Goal: Transaction & Acquisition: Purchase product/service

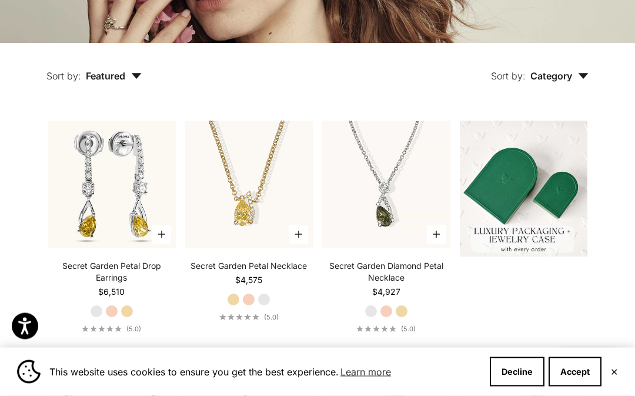
scroll to position [239, 0]
click at [564, 209] on img at bounding box center [524, 188] width 128 height 136
click at [550, 245] on img at bounding box center [524, 188] width 128 height 136
click at [538, 256] on img at bounding box center [524, 188] width 128 height 136
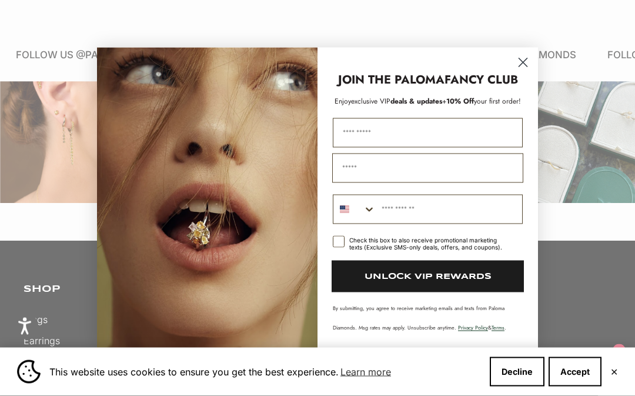
scroll to position [1371, 0]
click at [522, 72] on circle "Close dialog" at bounding box center [522, 61] width 19 height 19
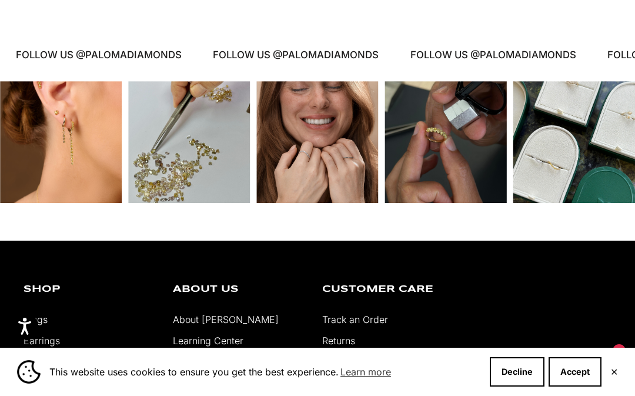
click at [604, 197] on div "Instagram post opens in a popup" at bounding box center [574, 142] width 122 height 122
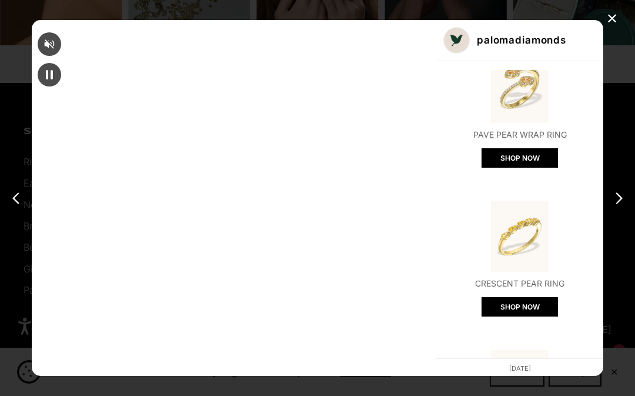
scroll to position [627, 0]
click at [629, 151] on div "✕ palomadiamonds Yellow Diamond Pavé Signet Ring SHOP NOW Black Diamond Crescen…" at bounding box center [317, 198] width 635 height 396
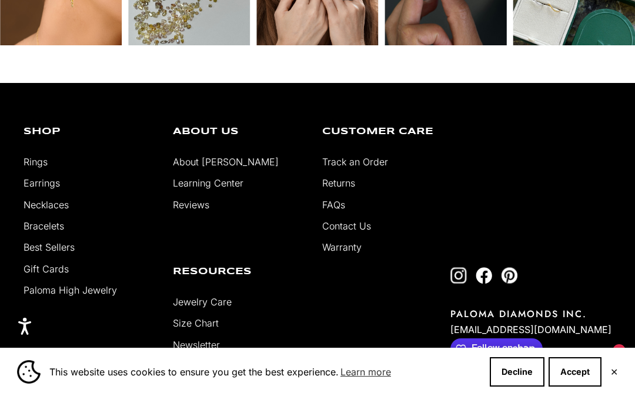
scroll to position [1420, 0]
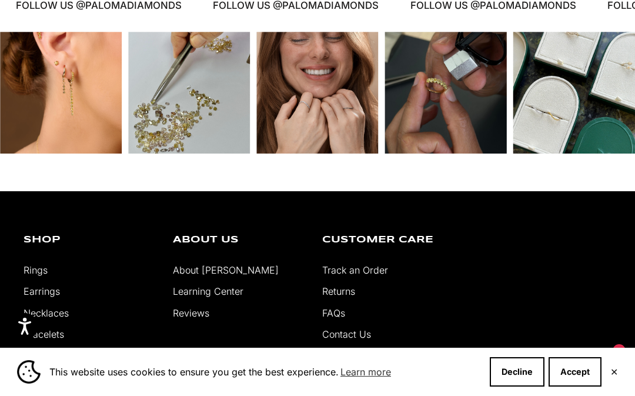
click at [595, 140] on div "Instagram post opens in a popup" at bounding box center [574, 93] width 122 height 122
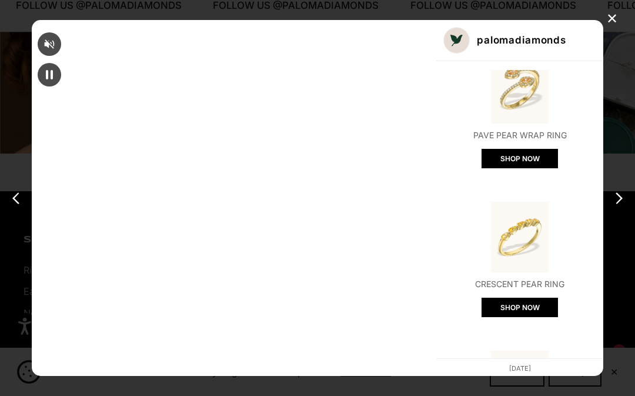
click at [612, 27] on div "✕" at bounding box center [612, 19] width 18 height 18
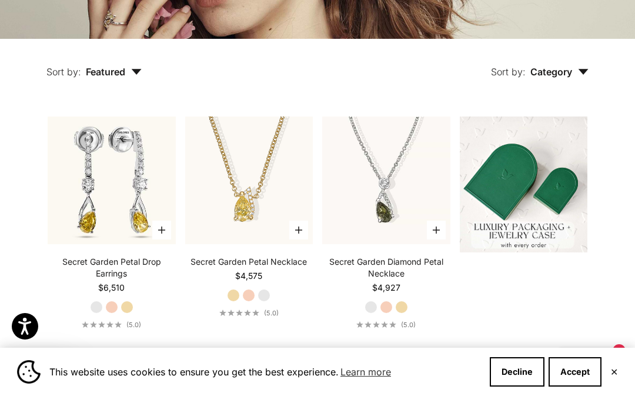
scroll to position [240, 0]
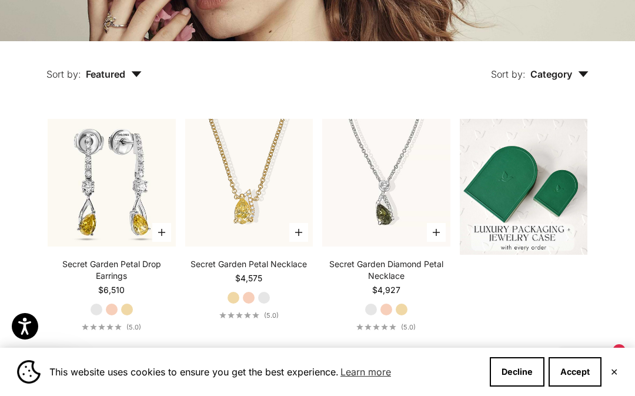
click at [550, 229] on img at bounding box center [524, 187] width 128 height 136
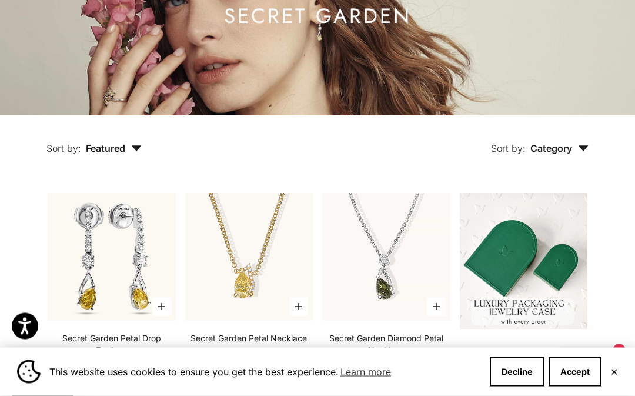
scroll to position [0, 0]
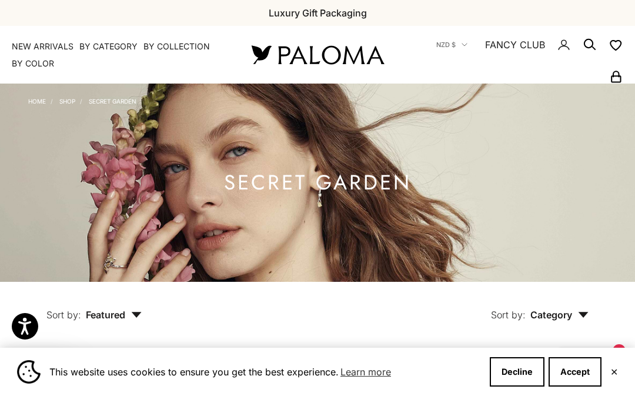
click at [104, 43] on summary "By Category" at bounding box center [108, 47] width 58 height 12
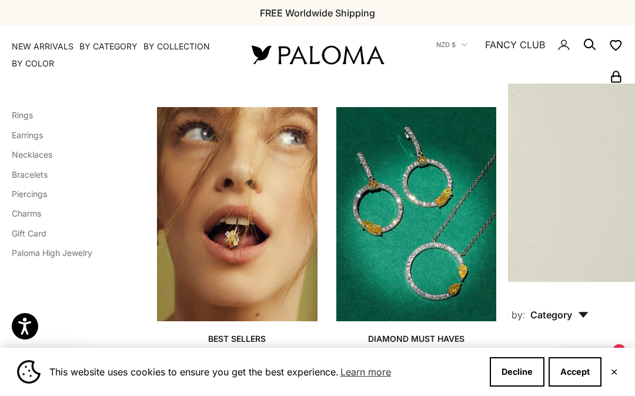
click at [28, 153] on link "Necklaces" at bounding box center [32, 154] width 41 height 10
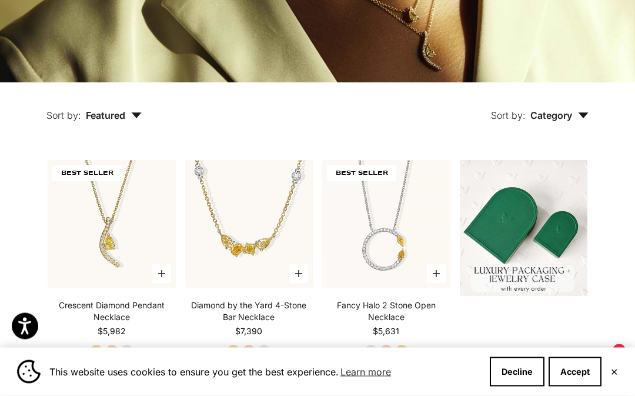
scroll to position [204, 0]
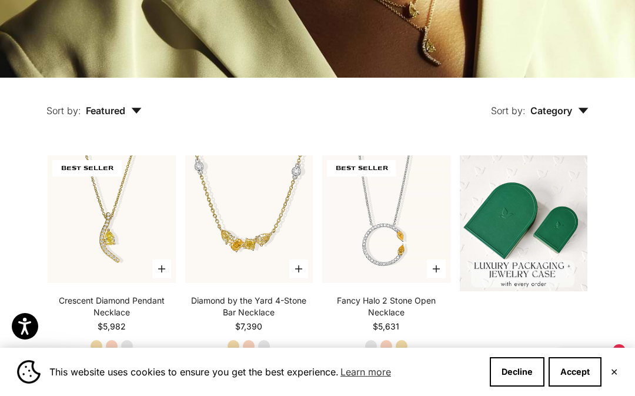
click at [576, 242] on img at bounding box center [524, 223] width 128 height 136
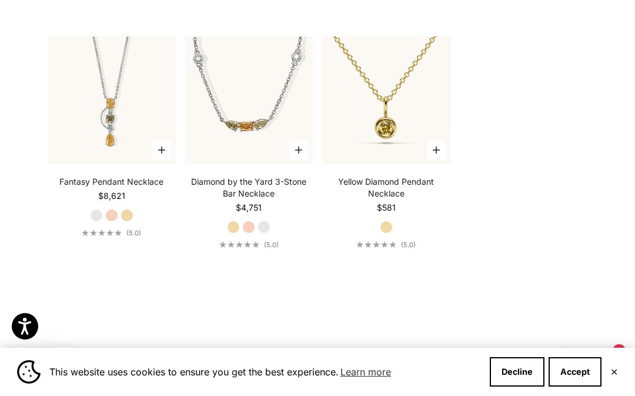
scroll to position [1276, 0]
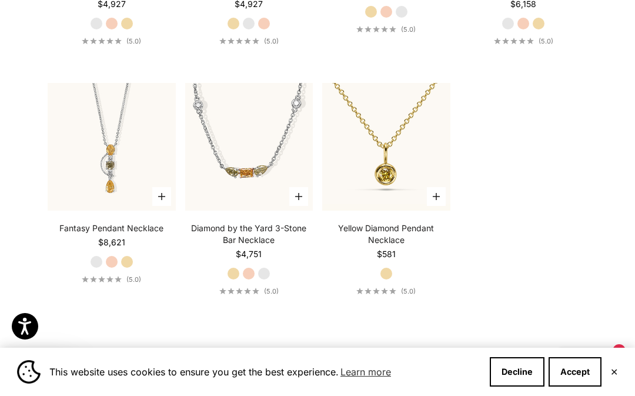
click at [427, 246] on link "Yellow Diamond Pendant Necklace" at bounding box center [386, 234] width 128 height 24
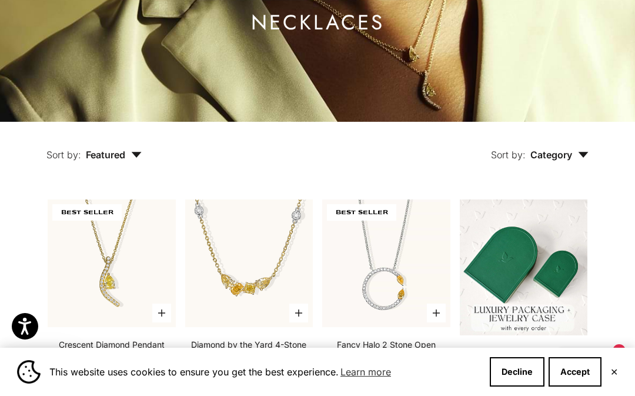
scroll to position [155, 0]
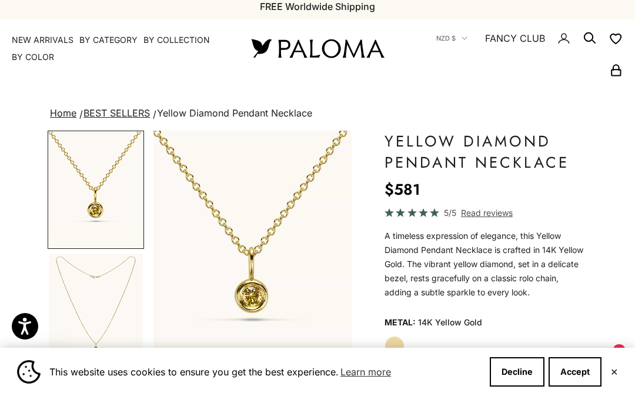
scroll to position [73, 0]
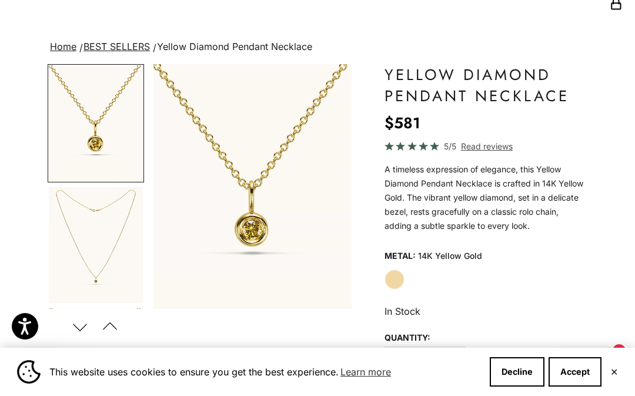
click at [223, 142] on img "Item 1 of 8" at bounding box center [252, 186] width 198 height 244
click at [80, 214] on img "Go to item 2" at bounding box center [96, 245] width 94 height 116
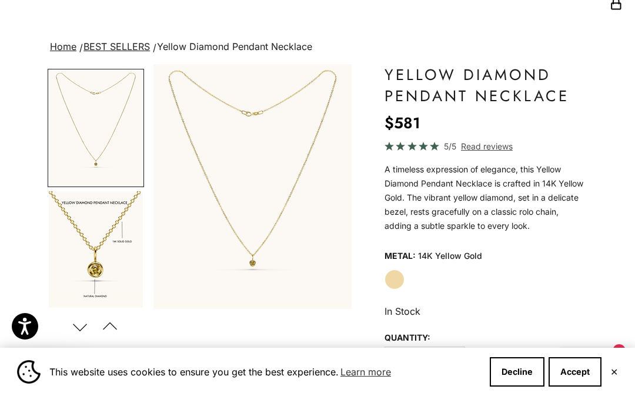
scroll to position [117, 0]
click at [213, 187] on img "Item 2 of 8" at bounding box center [252, 186] width 198 height 244
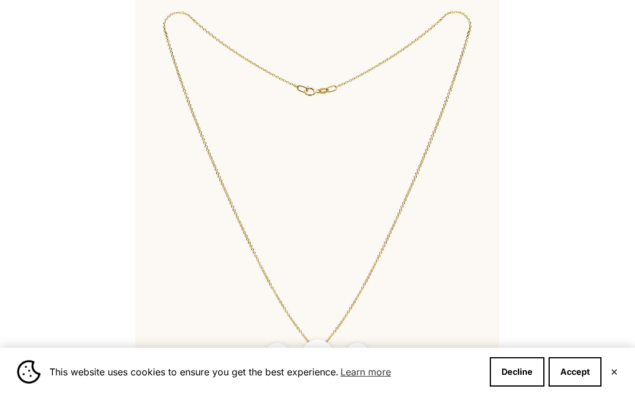
click at [64, 41] on div at bounding box center [317, 198] width 635 height 396
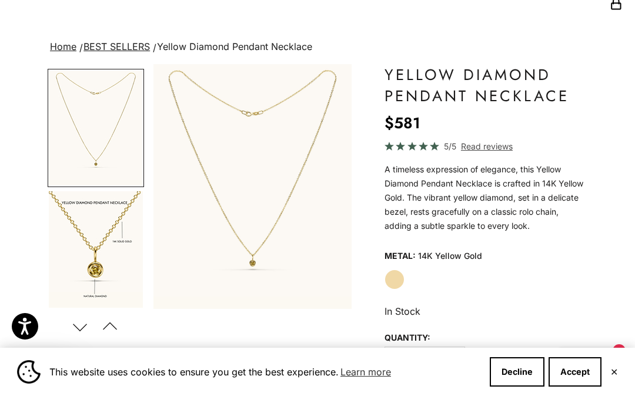
click at [595, 386] on button "Accept" at bounding box center [574, 371] width 53 height 29
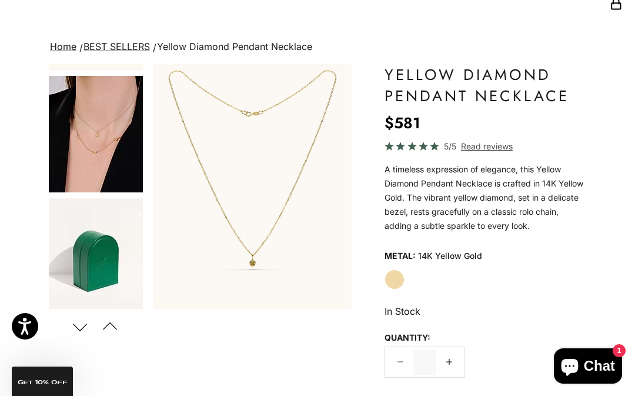
scroll to position [354, 0]
click at [78, 142] on img "Go to item 4" at bounding box center [96, 134] width 94 height 116
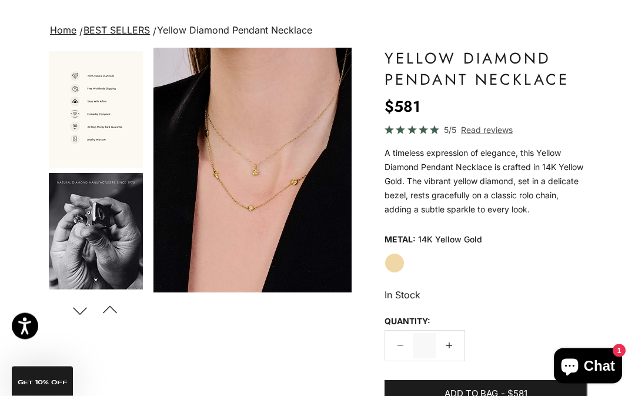
scroll to position [89, 0]
